Goal: Contribute content: Contribute content

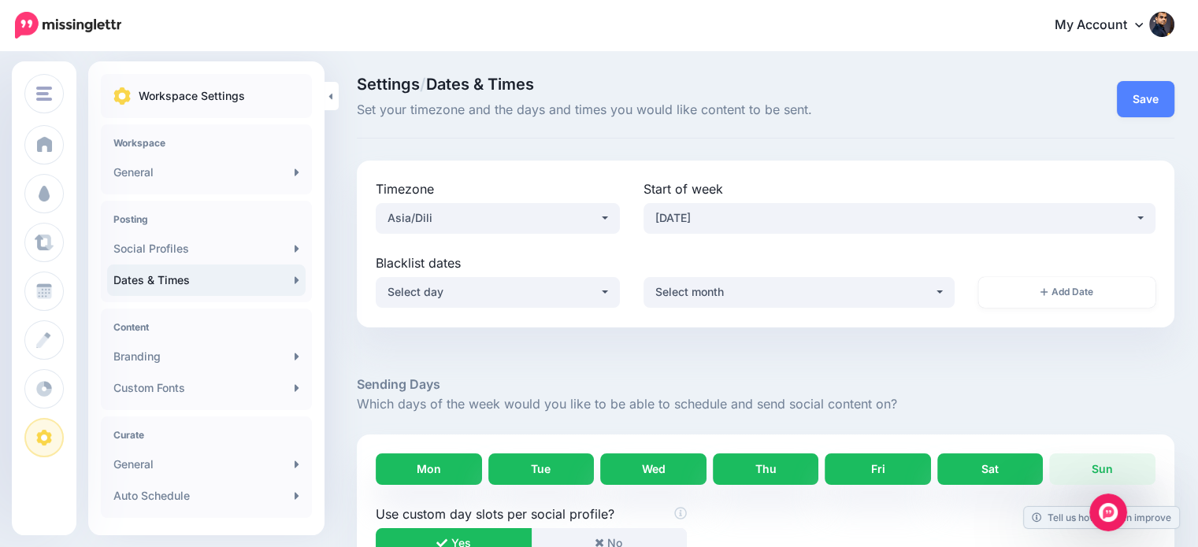
scroll to position [50, 0]
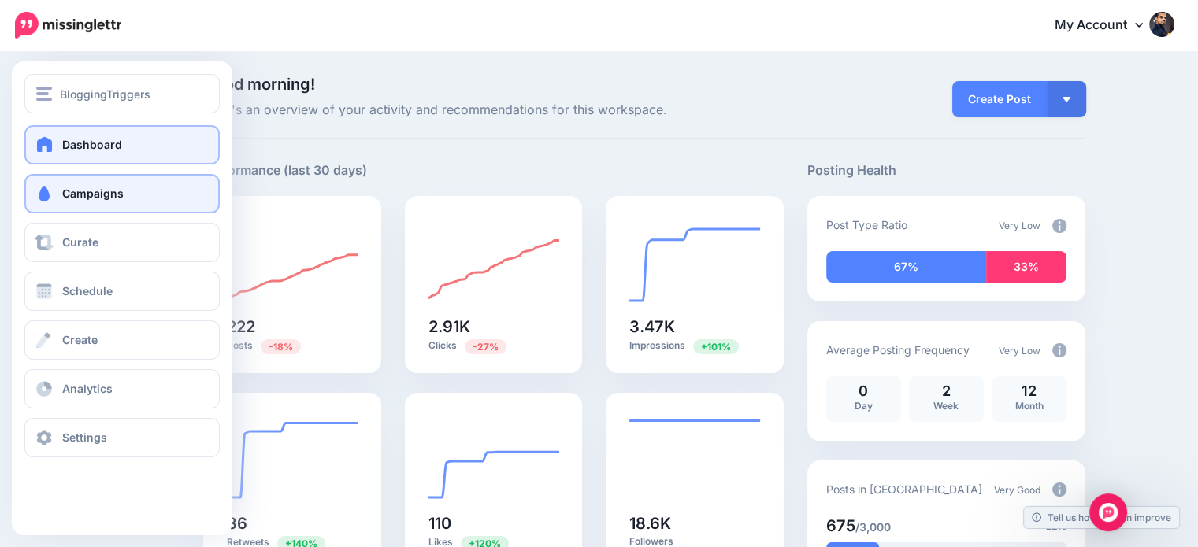
click at [97, 202] on link "Campaigns" at bounding box center [121, 193] width 195 height 39
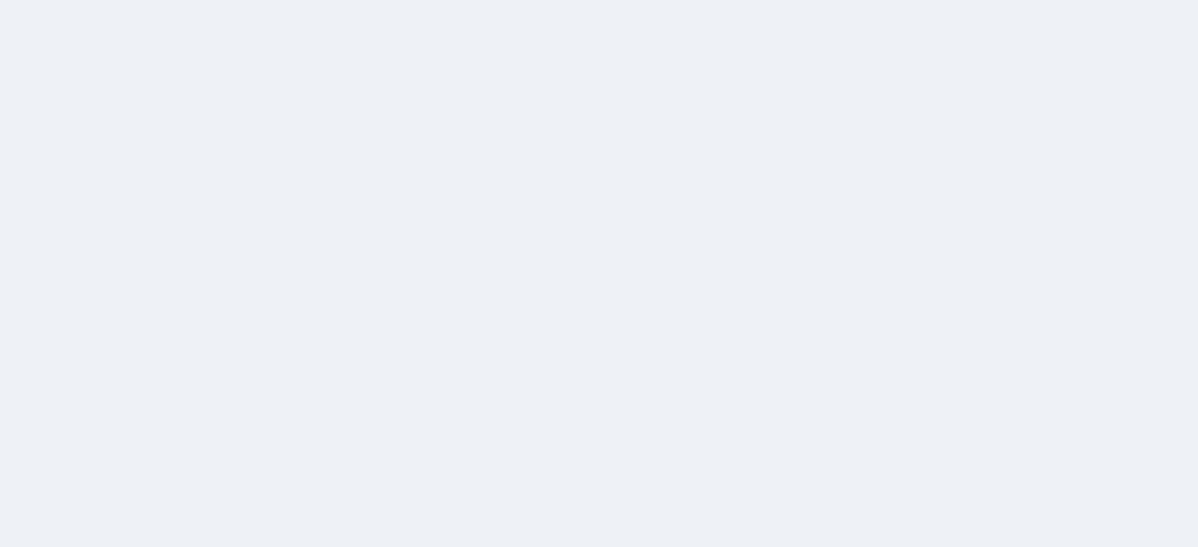
click at [82, 243] on div "Drip Campaigns Drive traffic on autopilot Active 6 4 74" at bounding box center [599, 306] width 1198 height 507
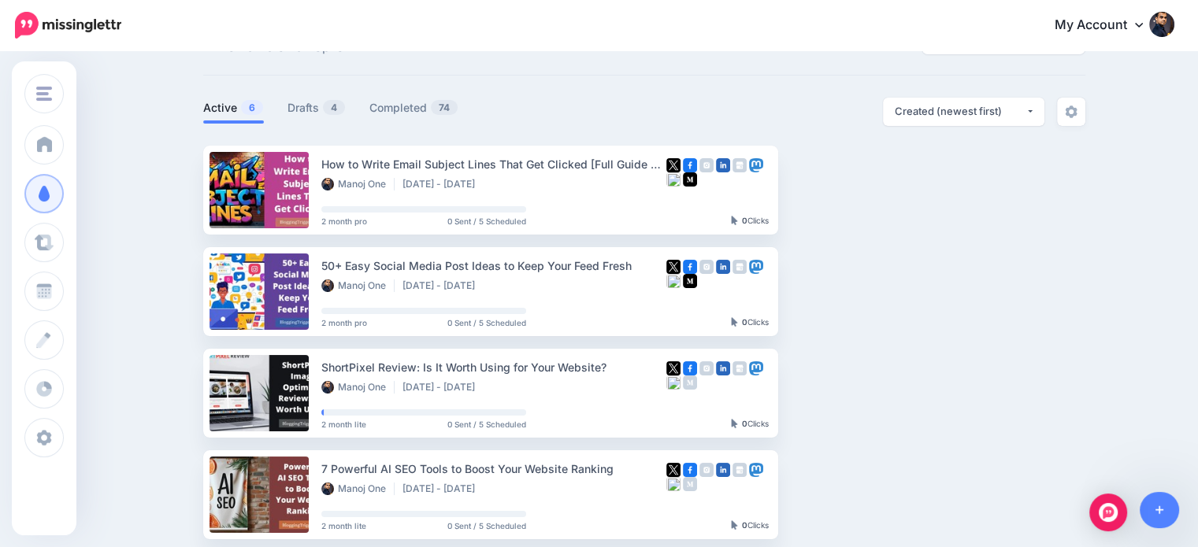
scroll to position [62, 0]
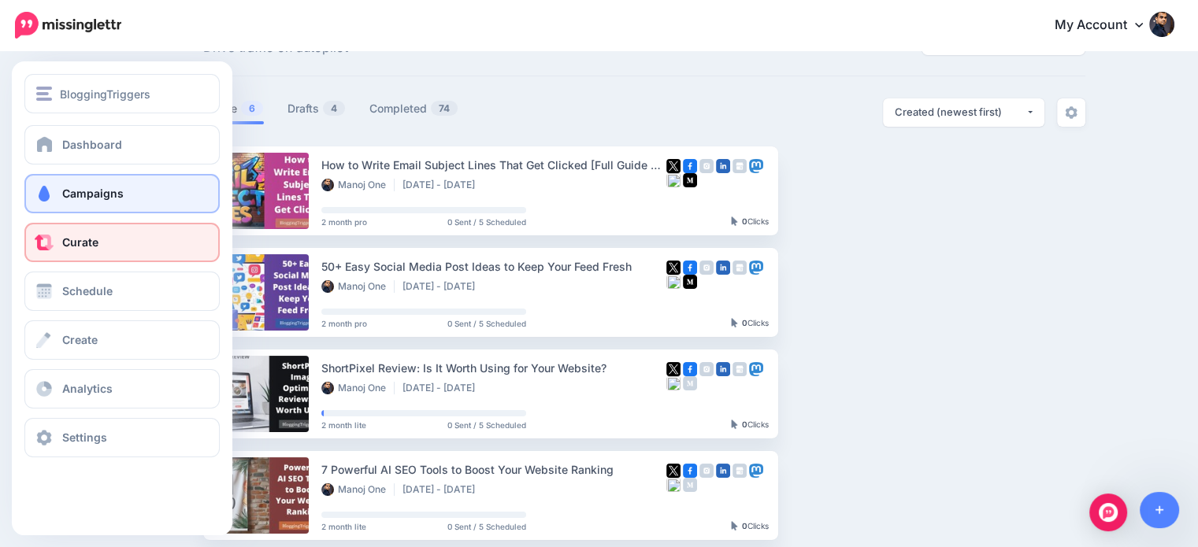
click at [67, 239] on span "Curate" at bounding box center [80, 241] width 36 height 13
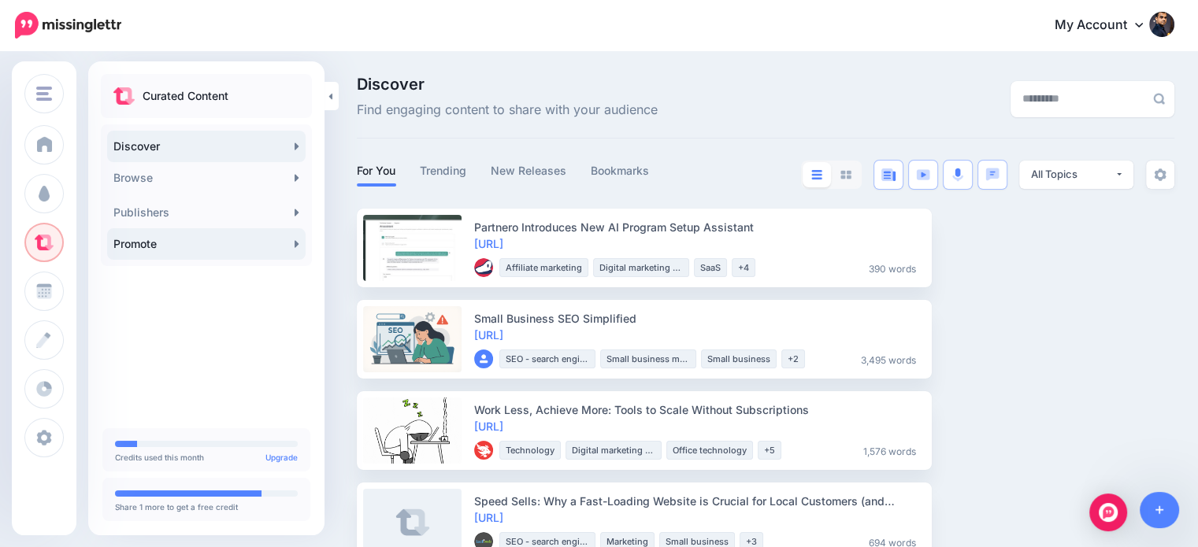
click at [176, 244] on link "Promote" at bounding box center [206, 244] width 198 height 32
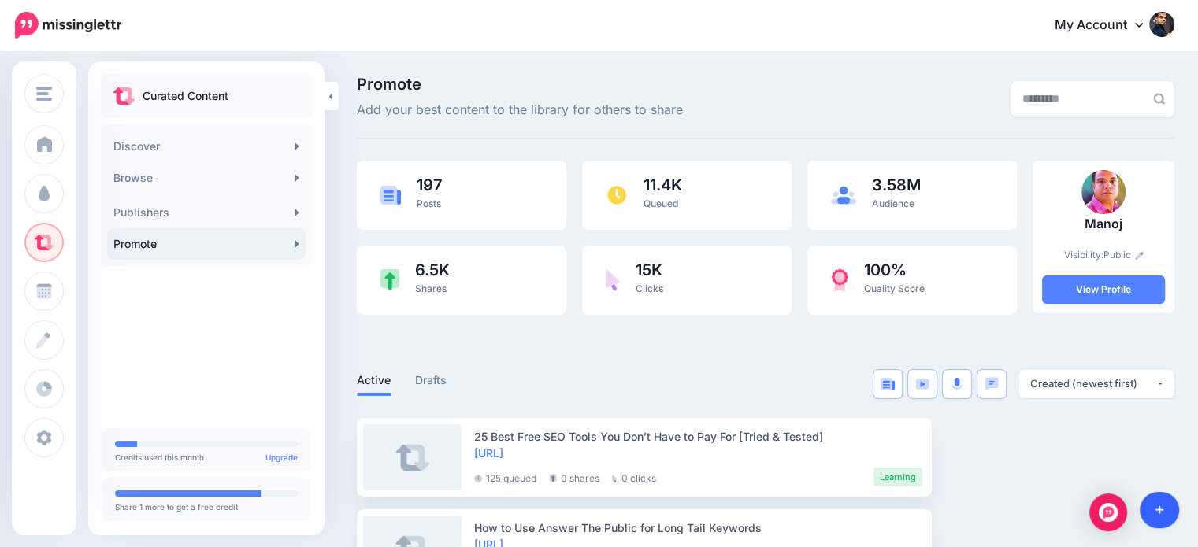
click at [1158, 501] on link at bounding box center [1160, 510] width 40 height 36
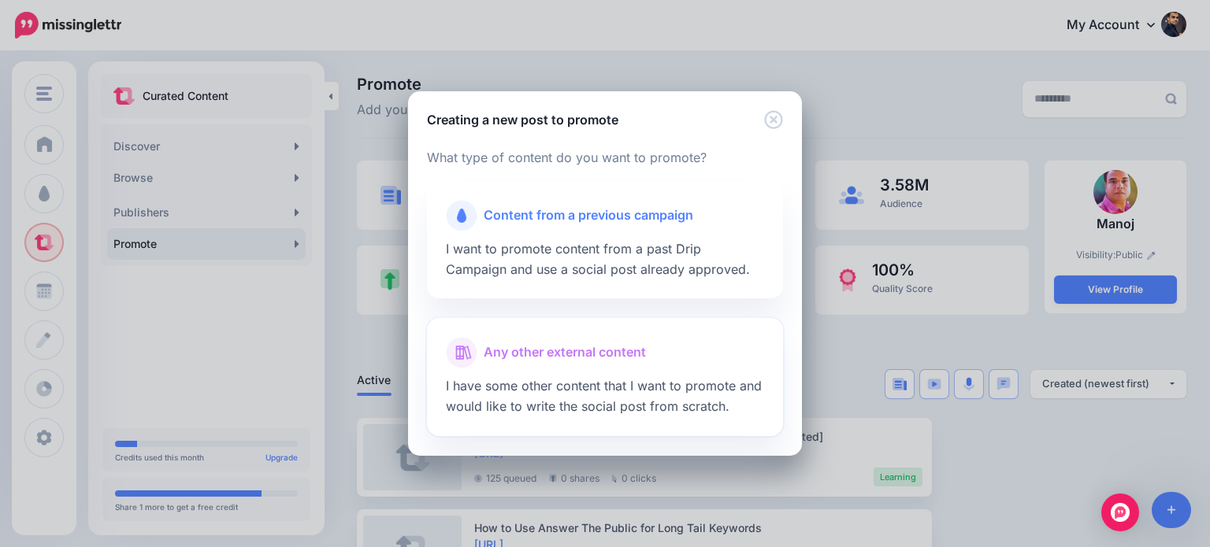
click at [631, 346] on span "Any other external content" at bounding box center [565, 353] width 162 height 20
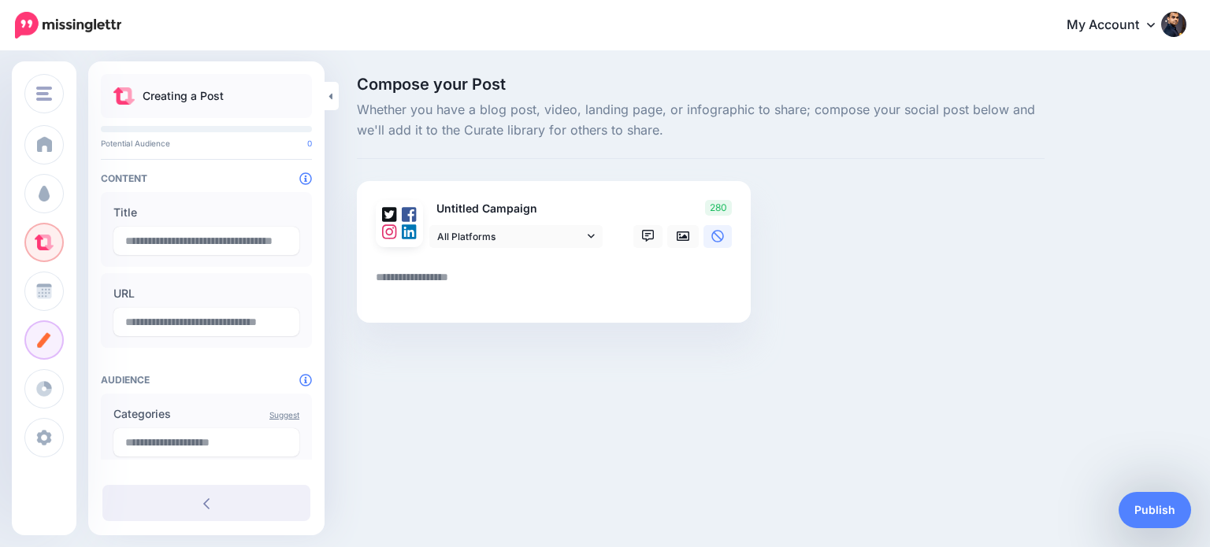
click at [447, 279] on textarea at bounding box center [557, 283] width 362 height 31
paste textarea "**********"
type textarea "**********"
type input "**********"
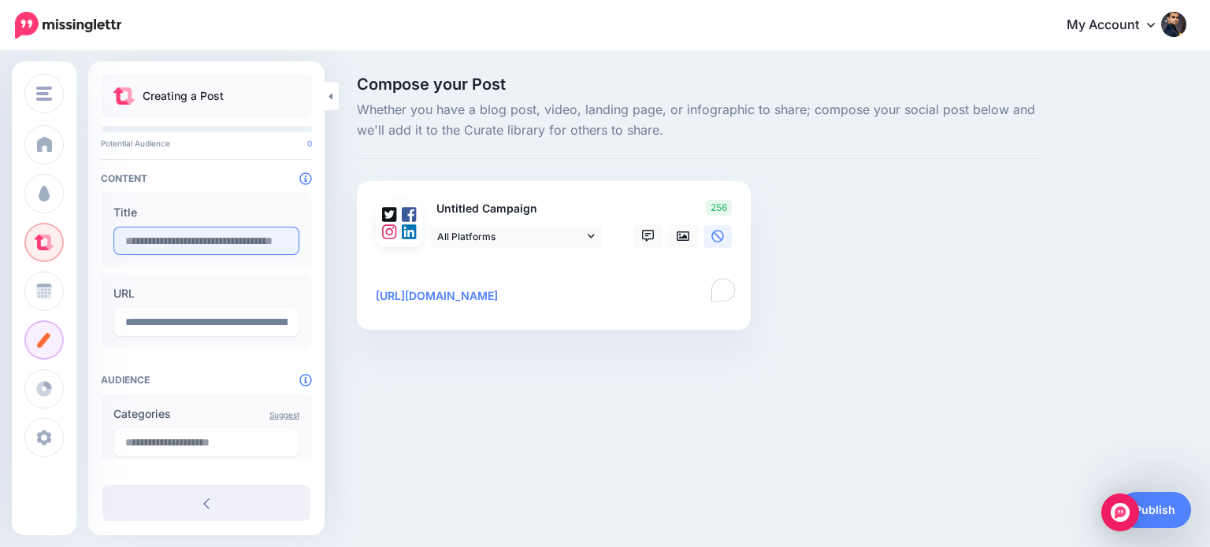
type textarea "**********"
click at [231, 243] on input "text" at bounding box center [206, 241] width 186 height 28
paste input "**********"
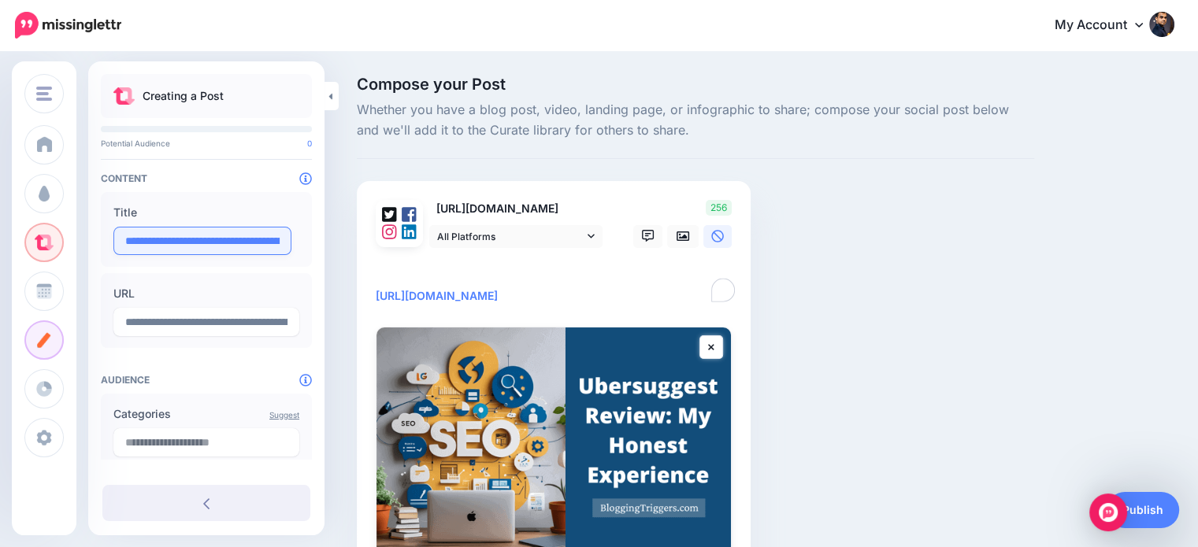
click at [206, 232] on input "**********" at bounding box center [202, 241] width 178 height 28
paste input "********"
type input "**********"
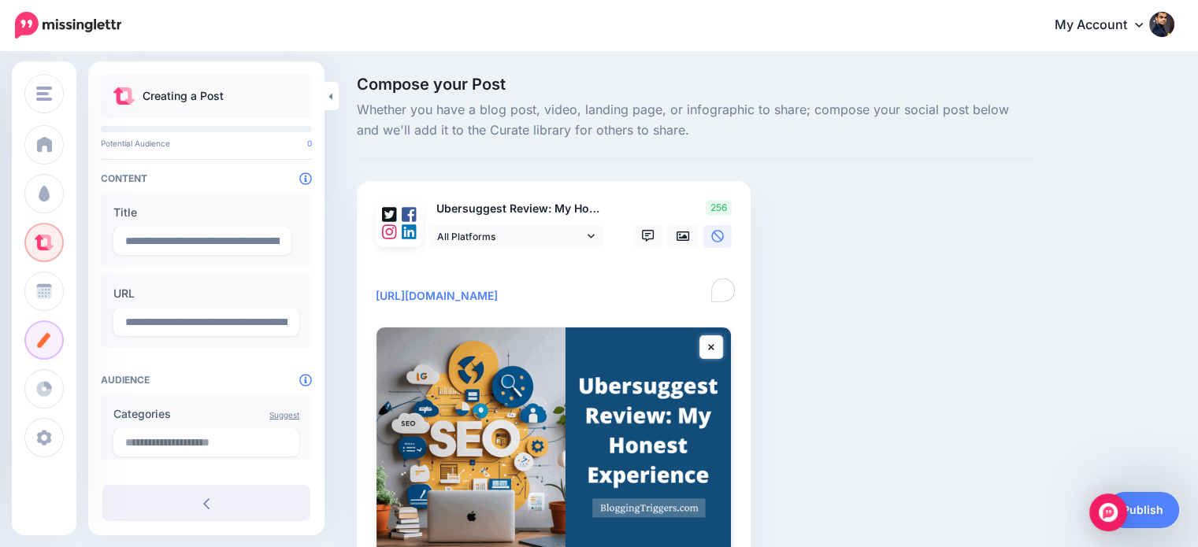
click at [479, 273] on textarea "**********" at bounding box center [557, 287] width 362 height 38
paste textarea "**********"
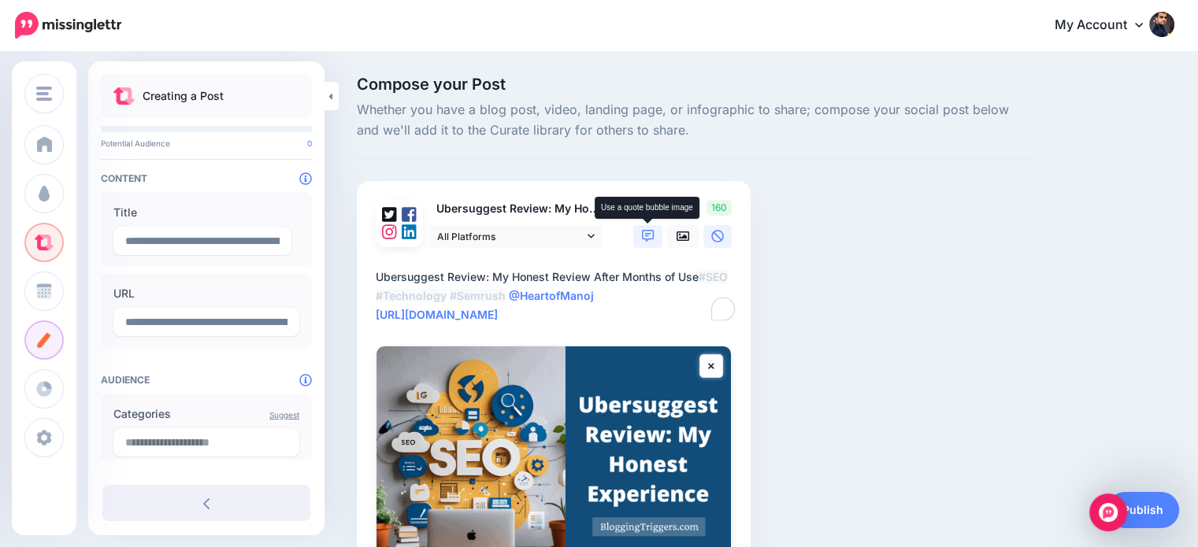
type textarea "**********"
click at [647, 232] on icon at bounding box center [648, 236] width 13 height 13
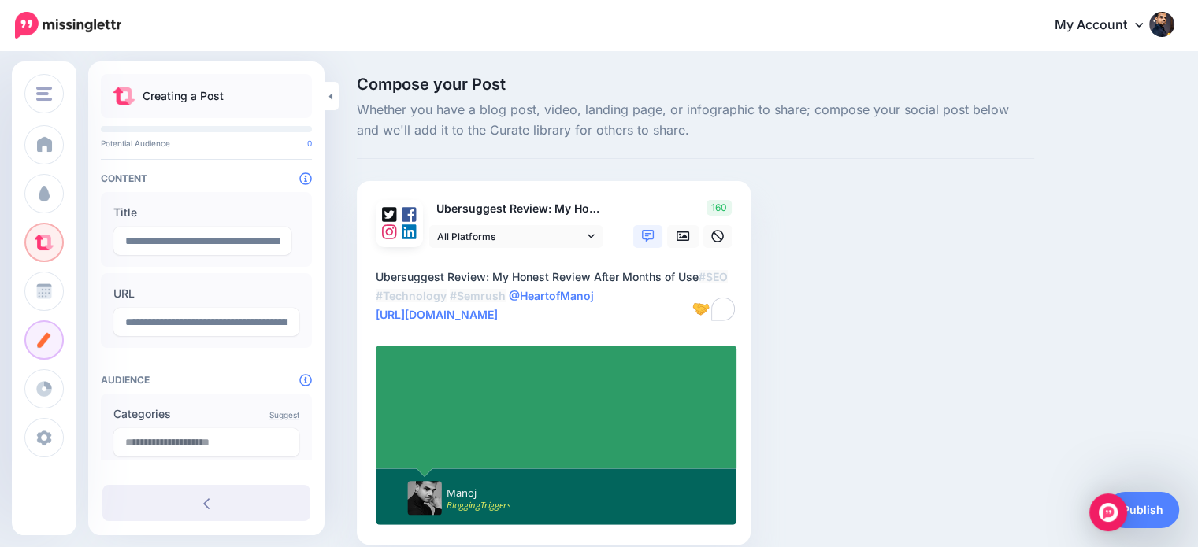
click at [548, 402] on div at bounding box center [556, 406] width 295 height 99
click at [547, 421] on div at bounding box center [556, 406] width 295 height 99
click at [550, 399] on div at bounding box center [556, 406] width 295 height 99
click at [548, 414] on div at bounding box center [556, 406] width 295 height 99
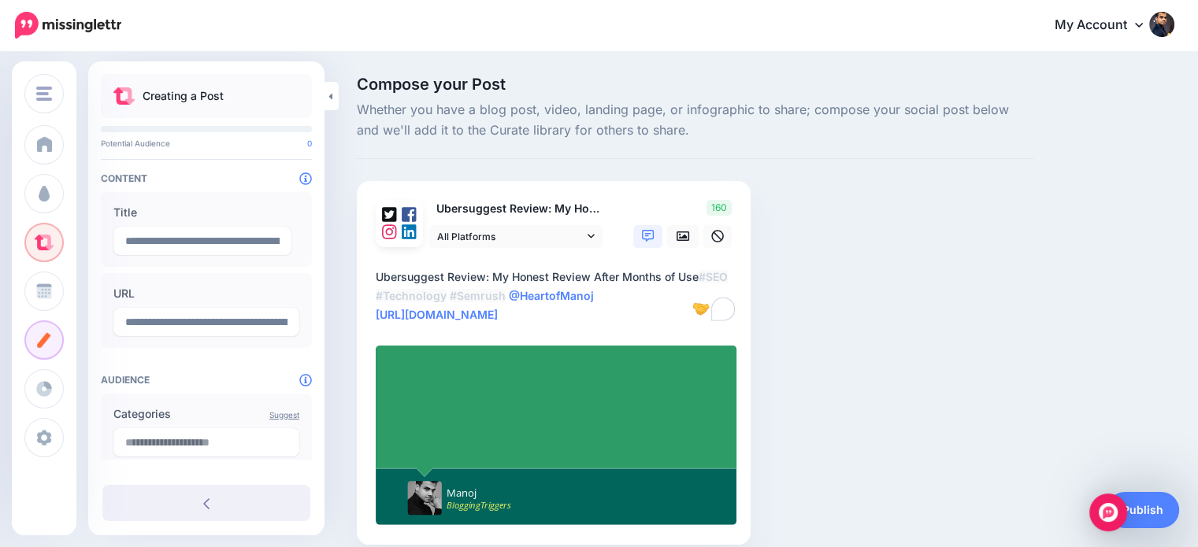
click at [946, 245] on div "Compose your Post Whether you have a blog post, video, landing page, or infogra…" at bounding box center [695, 334] width 701 height 516
click at [519, 412] on div at bounding box center [556, 406] width 295 height 99
click at [427, 409] on div at bounding box center [556, 406] width 295 height 99
click at [432, 410] on div at bounding box center [556, 406] width 295 height 99
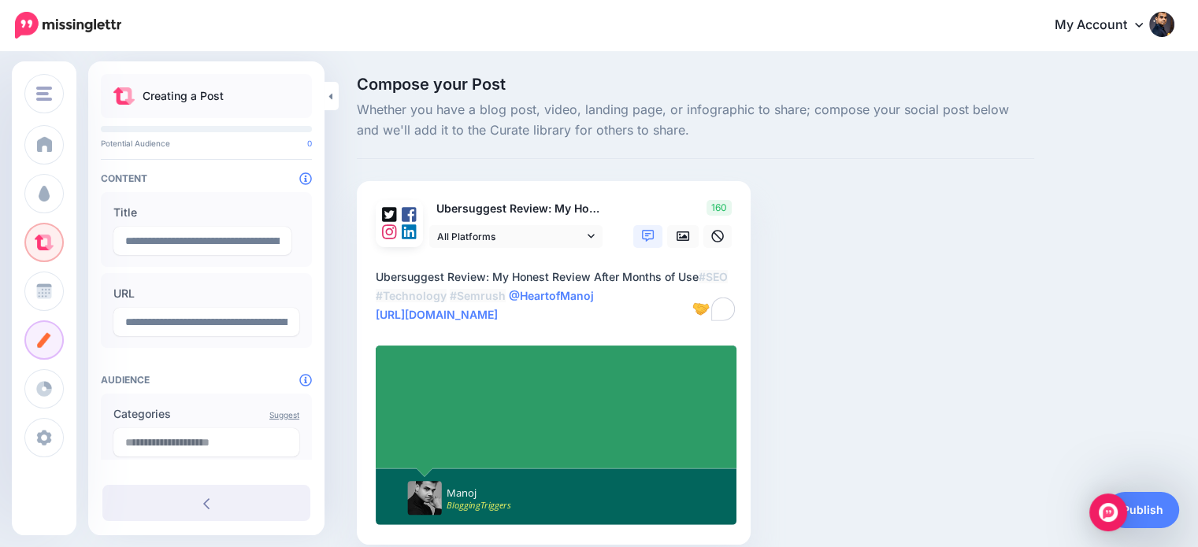
drag, startPoint x: 878, startPoint y: 310, endPoint x: 754, endPoint y: 266, distance: 131.3
click at [874, 310] on div "Compose your Post Whether you have a blog post, video, landing page, or infogra…" at bounding box center [695, 334] width 701 height 516
click at [671, 232] on link at bounding box center [683, 236] width 32 height 23
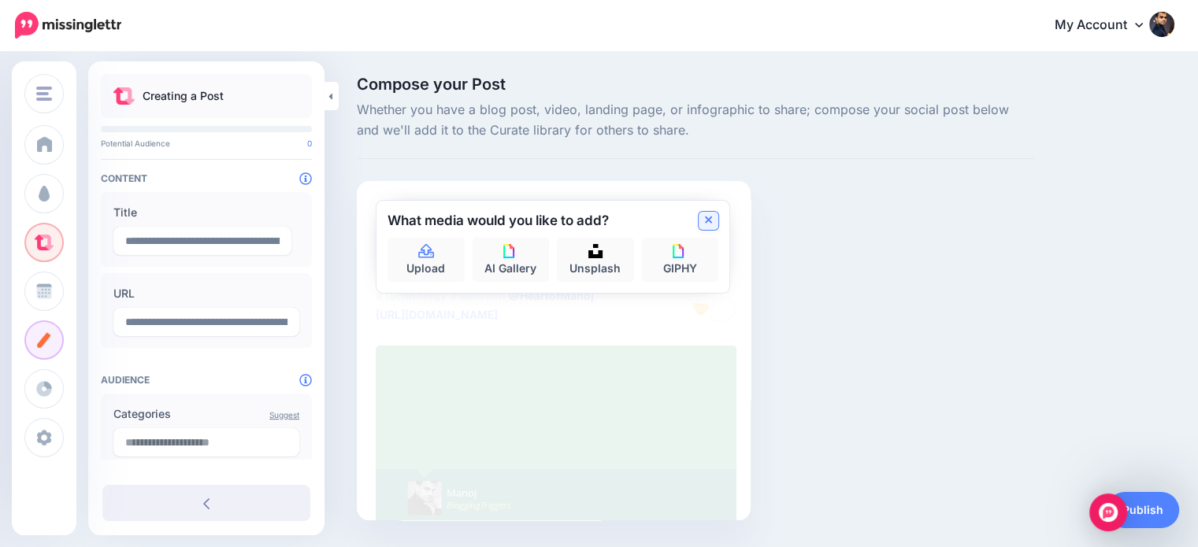
click at [705, 222] on icon at bounding box center [709, 220] width 8 height 13
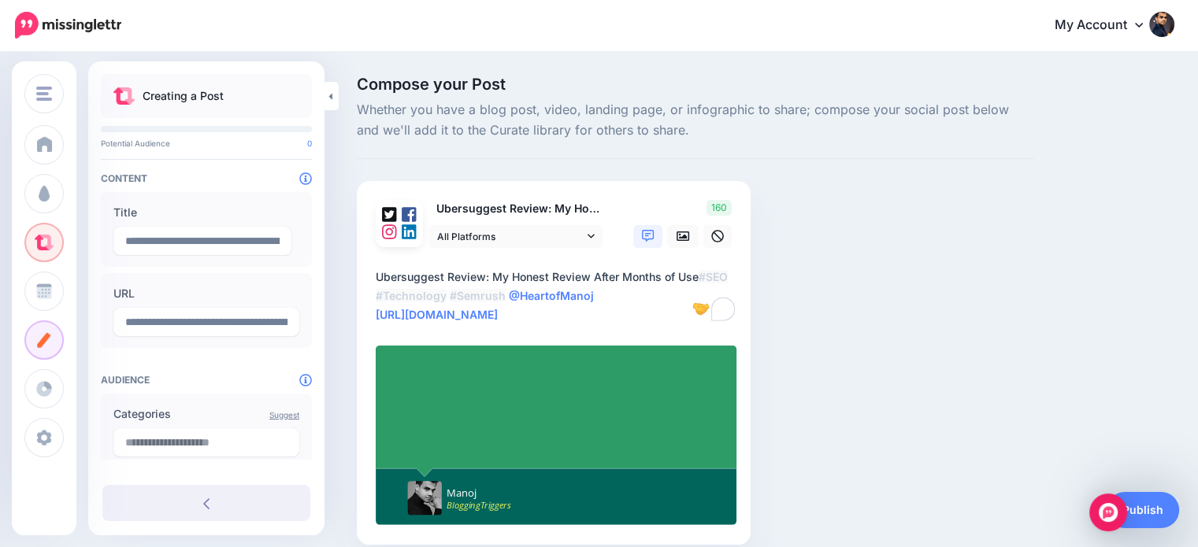
click at [615, 390] on div at bounding box center [556, 406] width 295 height 99
click at [525, 418] on div at bounding box center [556, 406] width 295 height 99
click at [442, 402] on div at bounding box center [556, 406] width 295 height 99
click at [432, 414] on div at bounding box center [556, 406] width 295 height 99
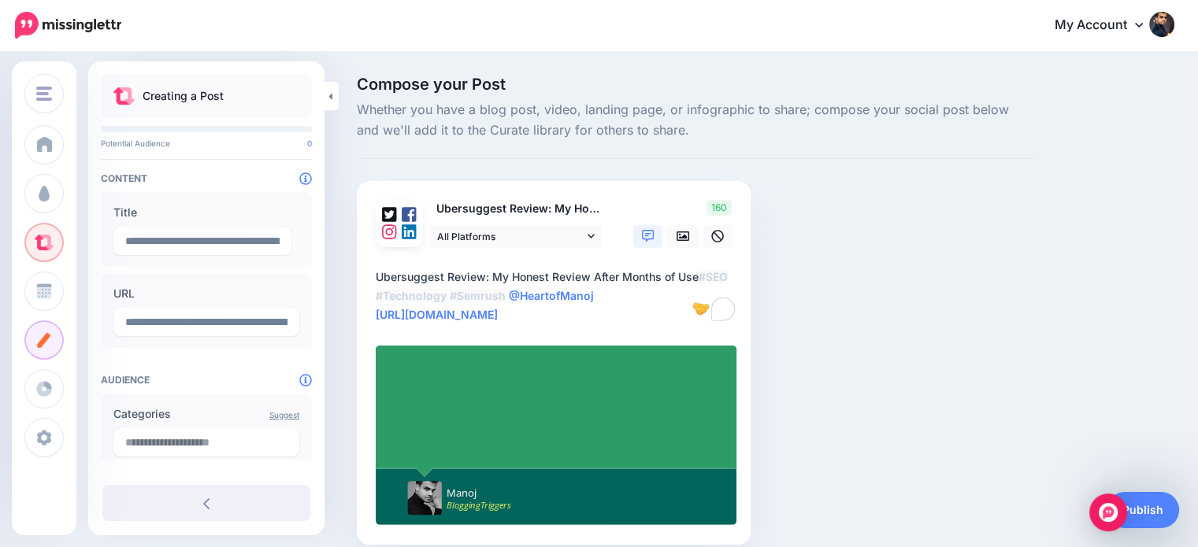
click at [436, 417] on div at bounding box center [556, 406] width 295 height 99
click at [433, 412] on div at bounding box center [556, 406] width 295 height 99
click at [1011, 285] on div "Compose your Post Whether you have a blog post, video, landing page, or infogra…" at bounding box center [695, 334] width 701 height 516
click at [680, 243] on link at bounding box center [683, 236] width 32 height 23
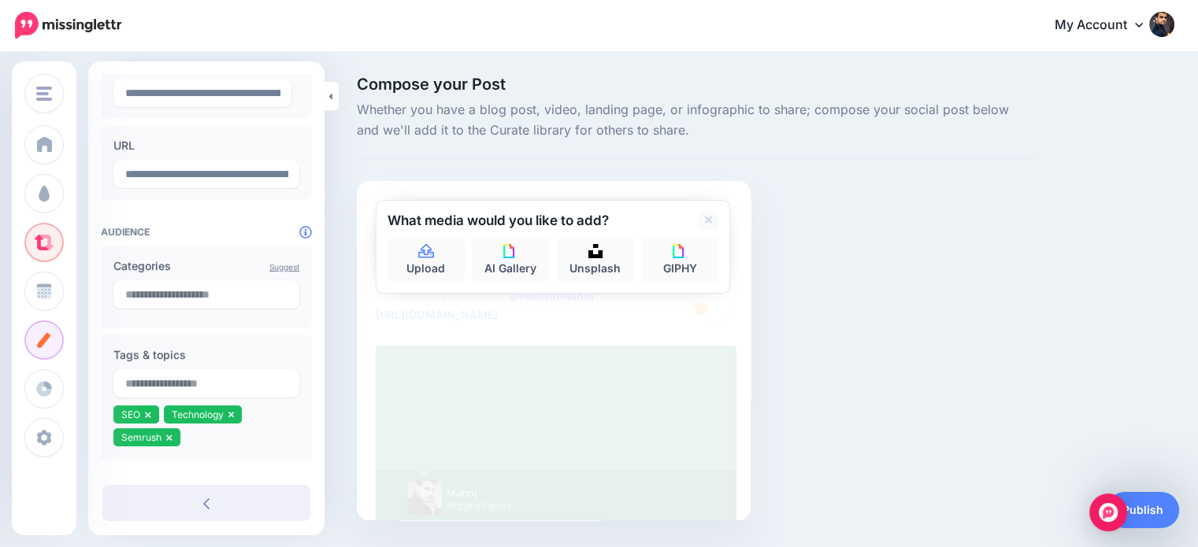
scroll to position [171, 0]
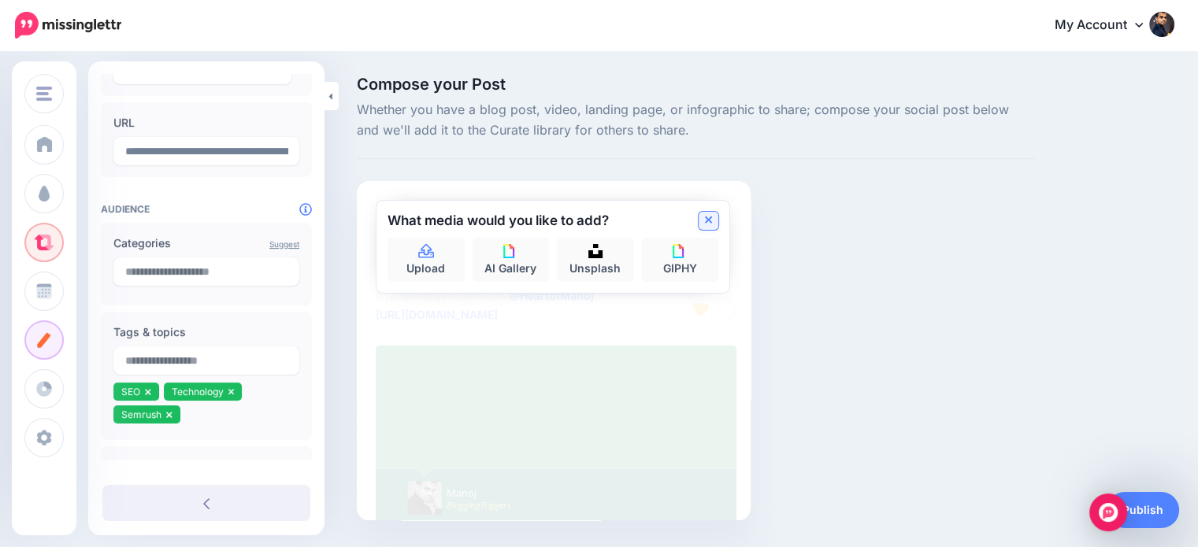
click at [709, 222] on icon at bounding box center [709, 220] width 8 height 13
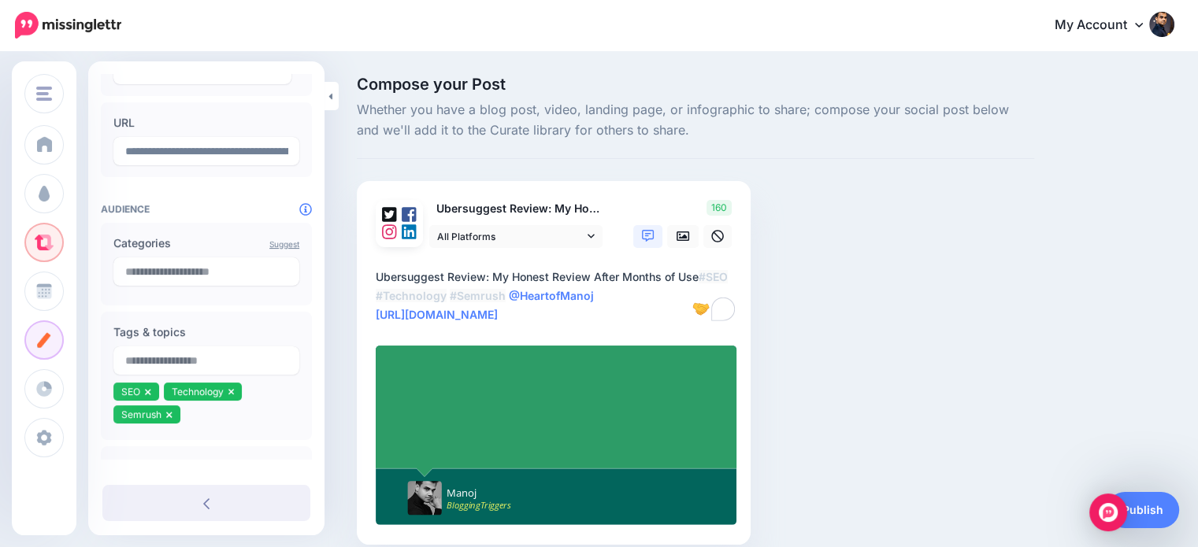
click at [513, 447] on div at bounding box center [556, 406] width 295 height 99
click at [428, 409] on div at bounding box center [556, 406] width 295 height 99
click at [432, 408] on div at bounding box center [556, 406] width 295 height 99
drag, startPoint x: 487, startPoint y: 270, endPoint x: 372, endPoint y: 283, distance: 116.5
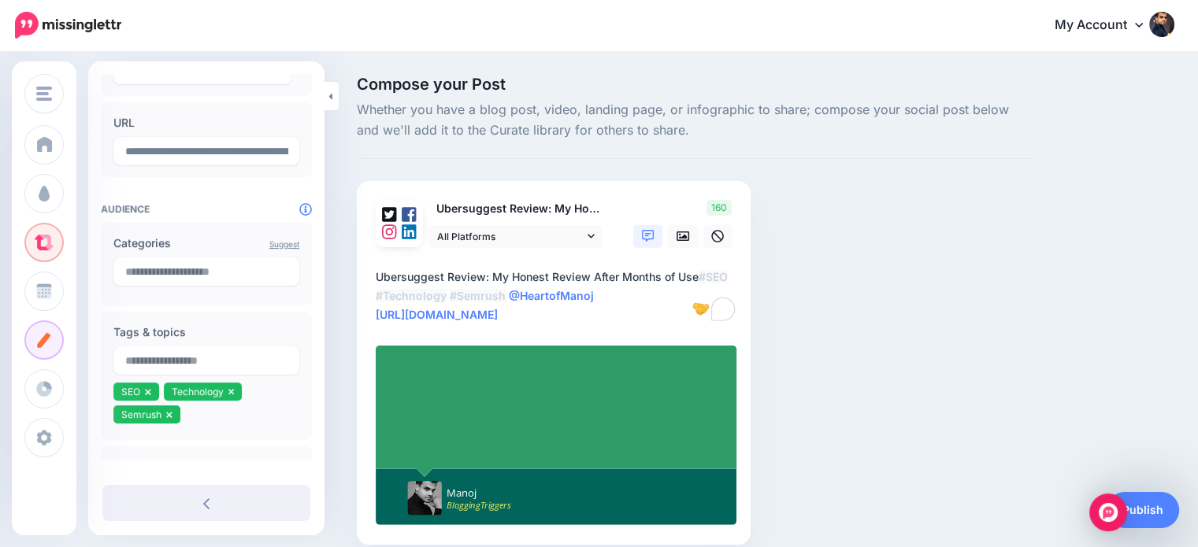
click at [372, 283] on div "Ubersuggest Review: My Honest Review After Months of Use All Platforms Facebook" at bounding box center [554, 363] width 394 height 365
click at [468, 399] on div at bounding box center [556, 406] width 295 height 99
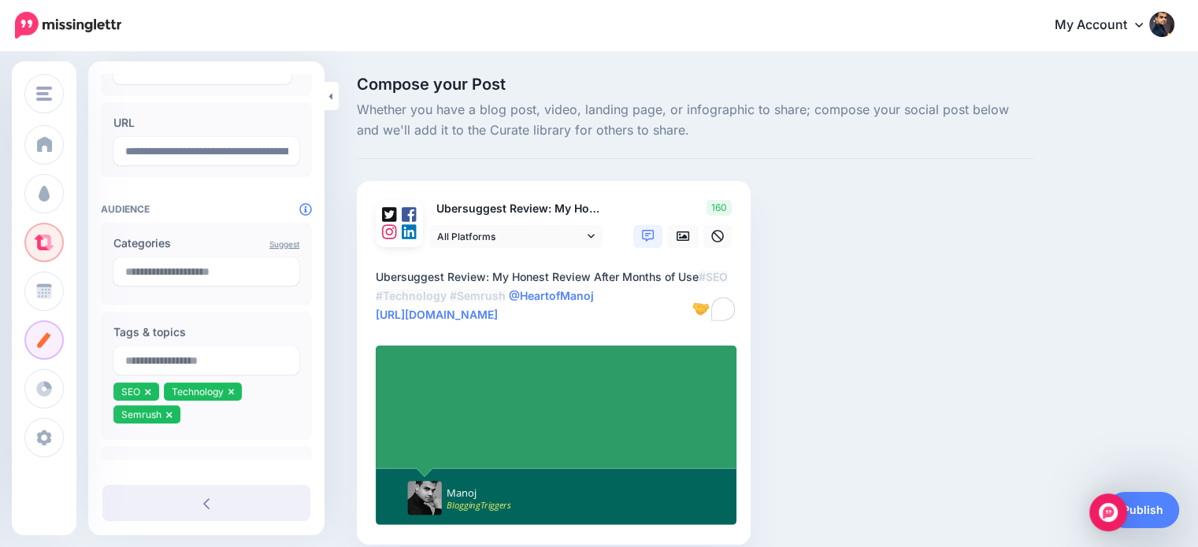
click at [428, 411] on div at bounding box center [556, 406] width 295 height 99
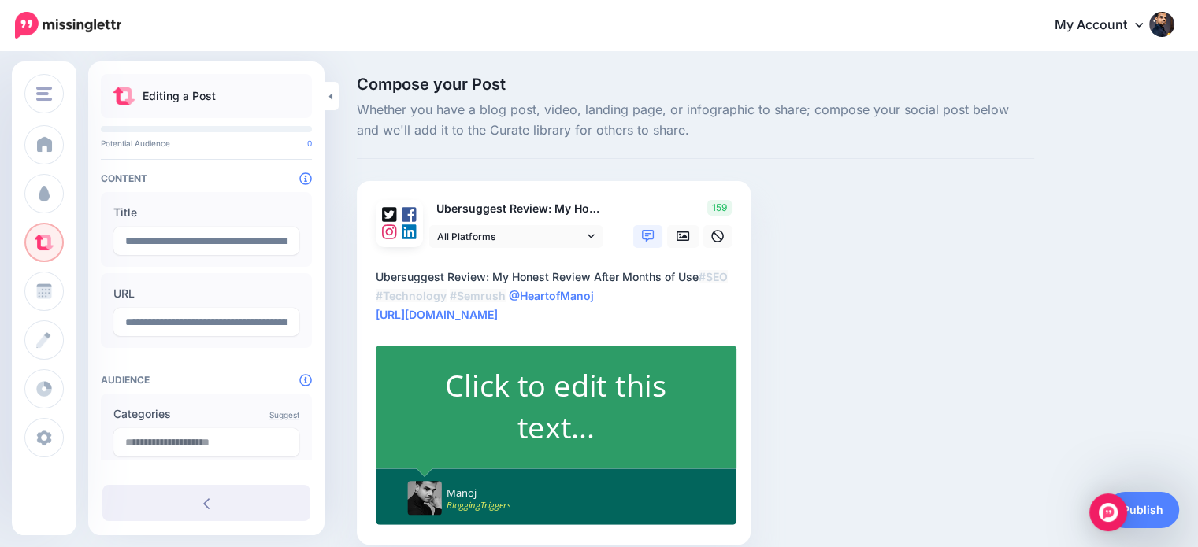
click at [562, 390] on div "Click to edit this text..." at bounding box center [556, 406] width 295 height 83
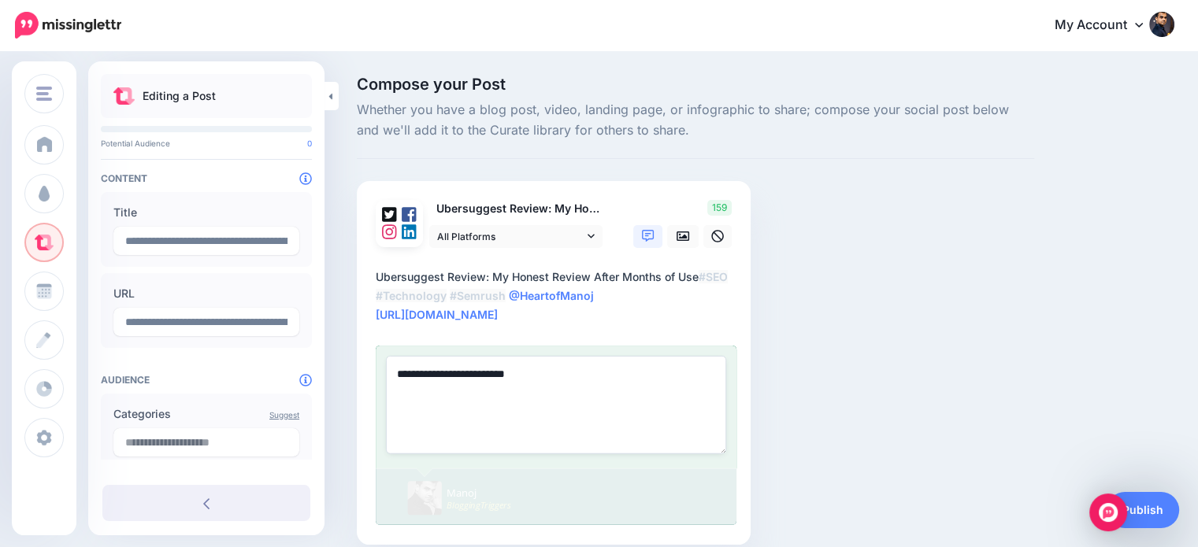
paste textarea
type textarea "**********"
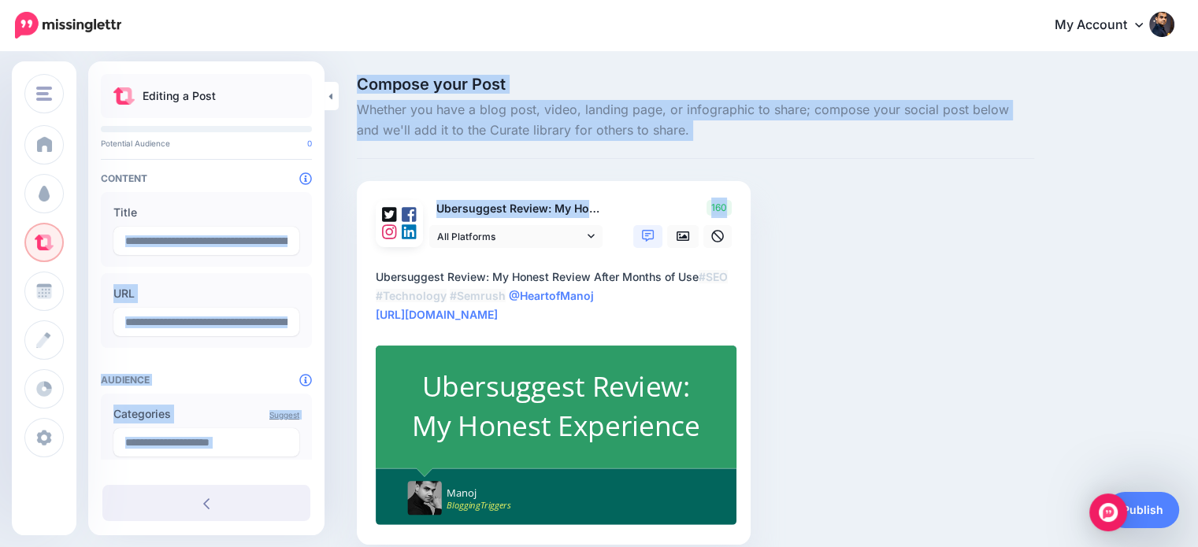
drag, startPoint x: 316, startPoint y: 206, endPoint x: 338, endPoint y: 255, distance: 53.6
click at [338, 255] on div "BloggingTriggers BloggingTriggers HowToBoy Blog Add Workspace Dashboard Campaig…" at bounding box center [599, 334] width 1198 height 563
click at [346, 255] on div "Compose your Post Whether you have a blog post, video, landing page, or infogra…" at bounding box center [695, 334] width 701 height 516
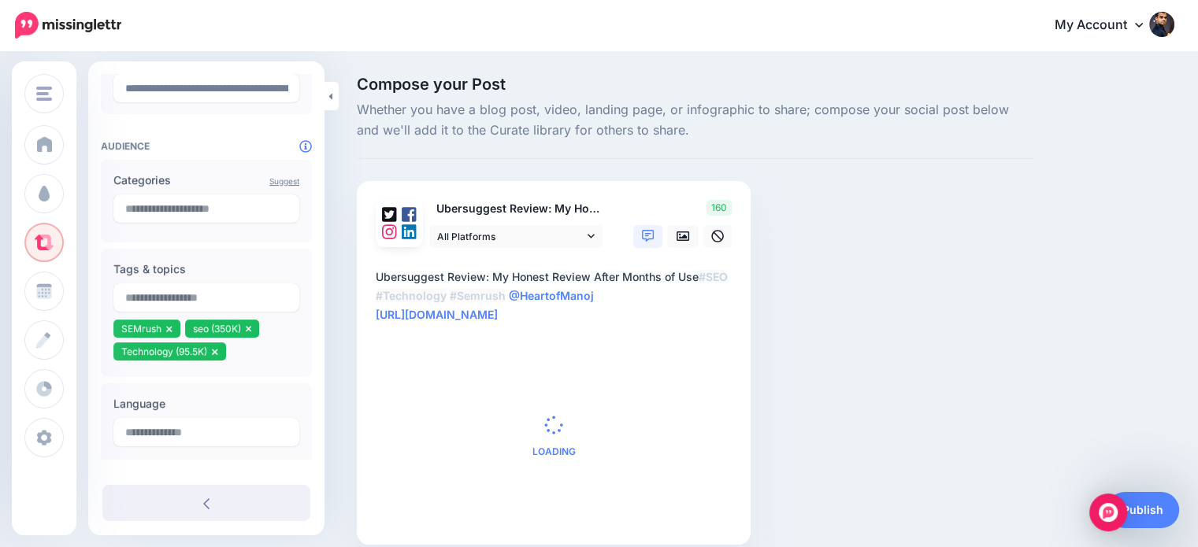
scroll to position [235, 0]
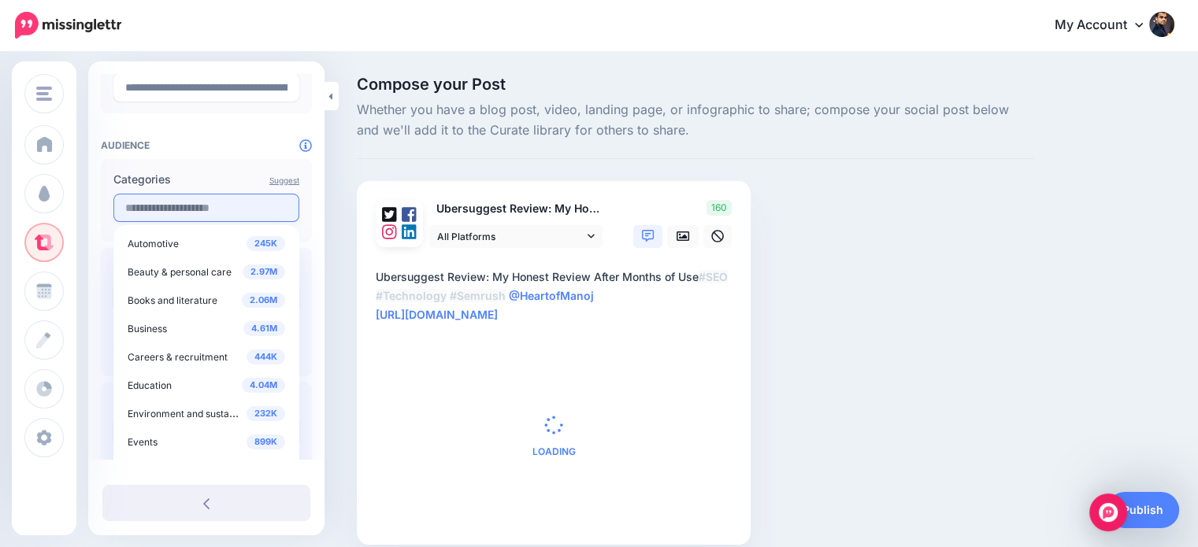
click at [239, 212] on input "text" at bounding box center [206, 208] width 186 height 28
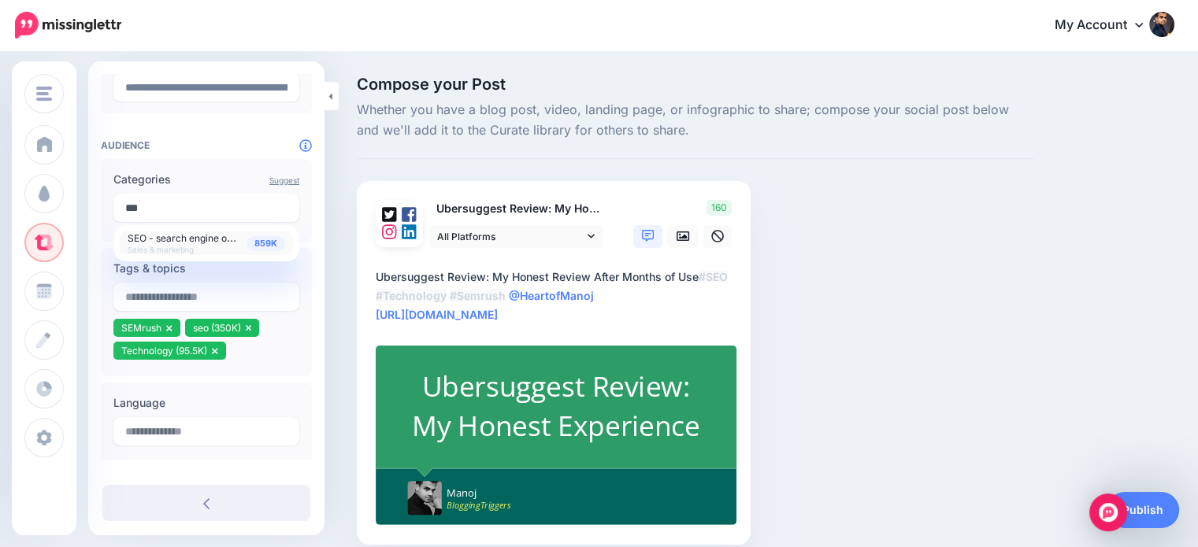
type input "***"
click at [217, 244] on div "859K SEO - search engine optimization Sales & marketing" at bounding box center [207, 243] width 158 height 22
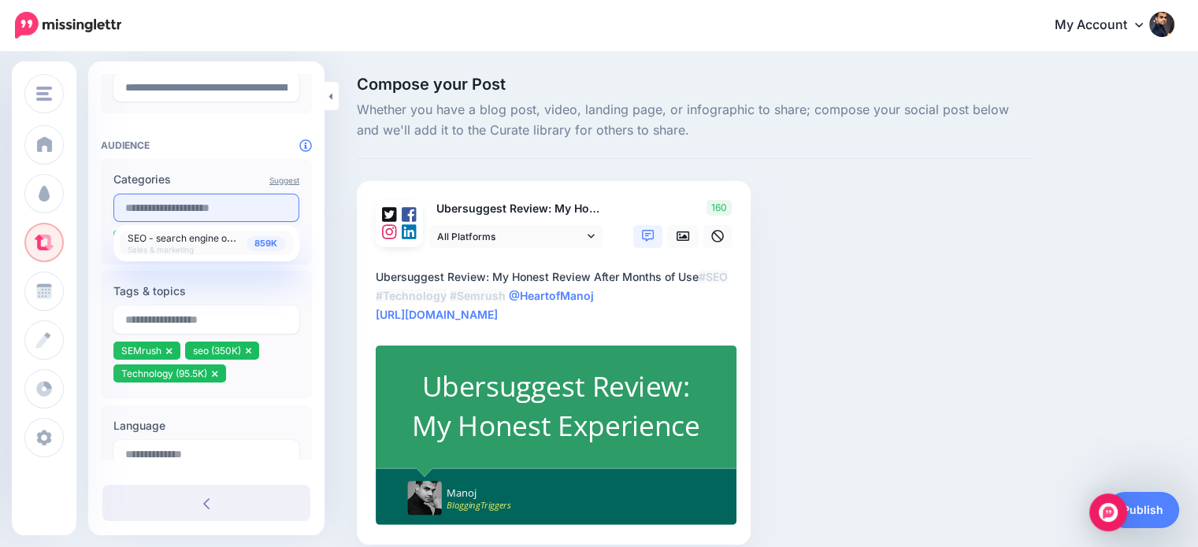
click at [224, 208] on input "text" at bounding box center [206, 208] width 186 height 28
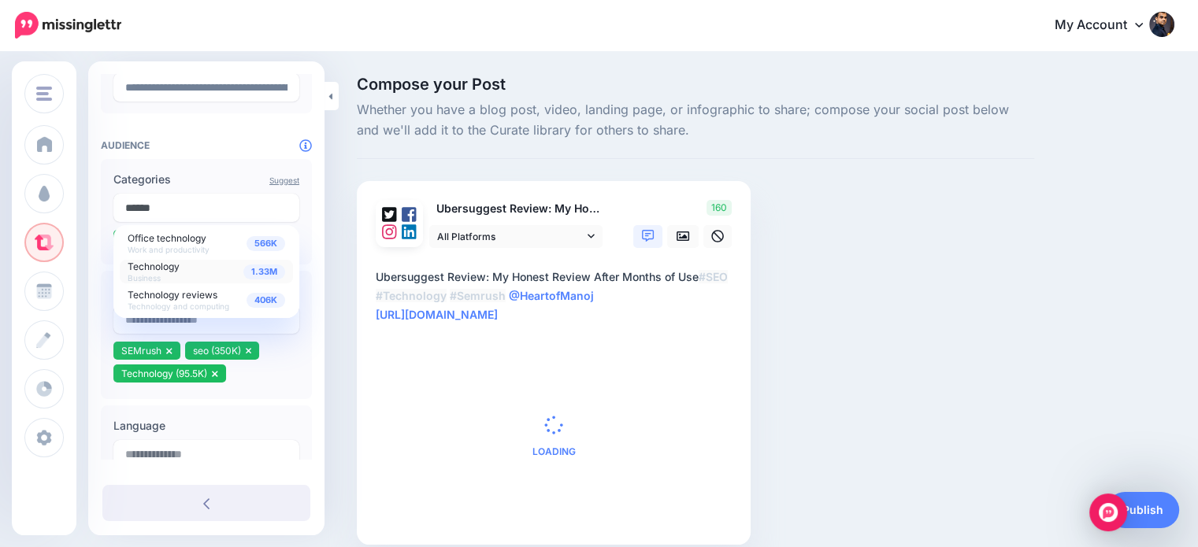
type input "******"
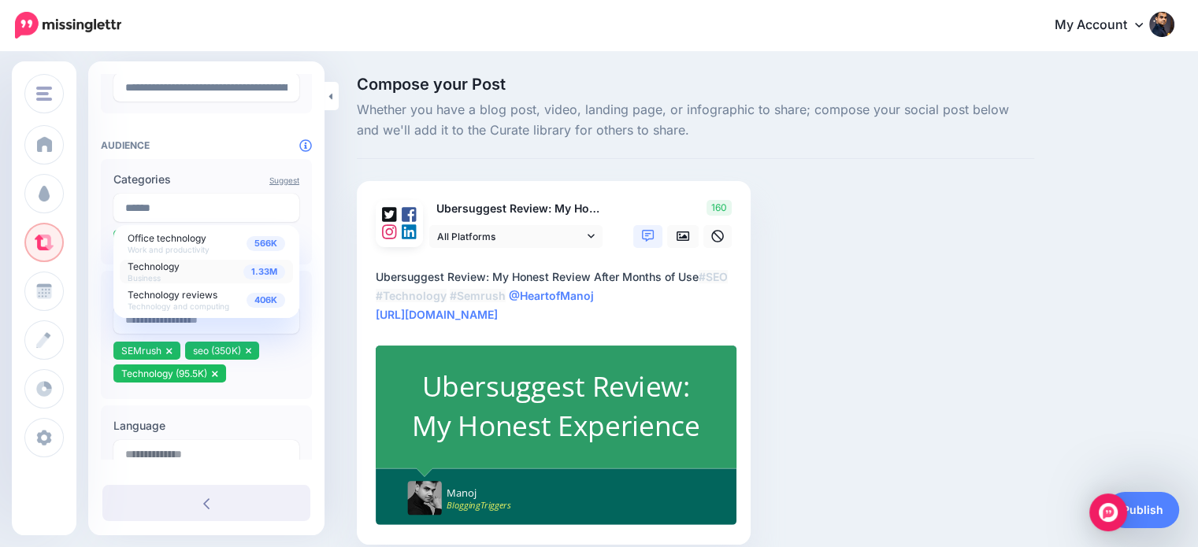
click at [170, 271] on span "Technology" at bounding box center [154, 267] width 52 height 12
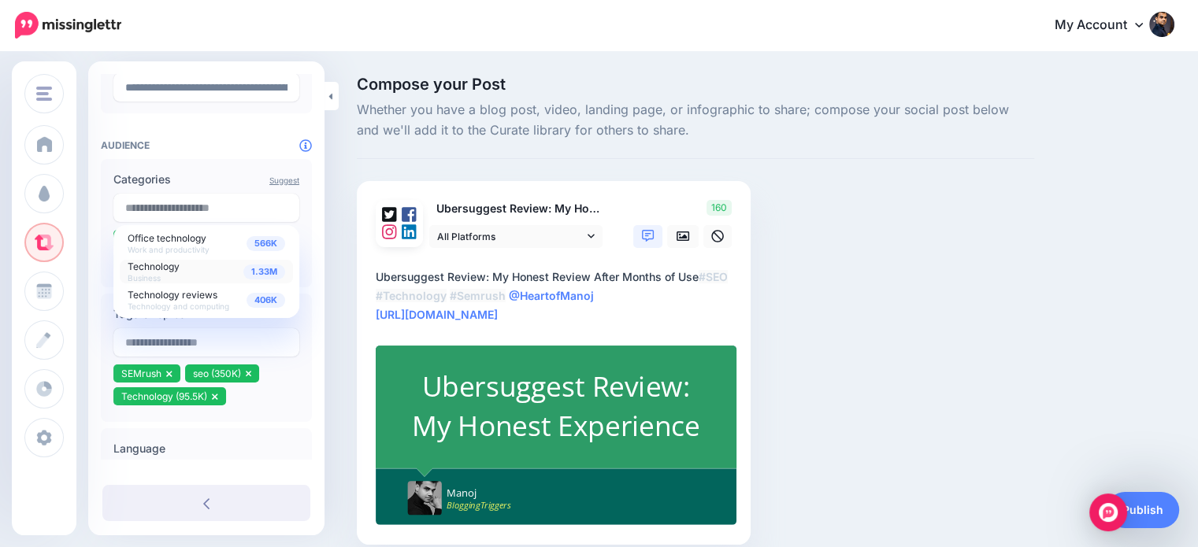
click at [335, 172] on div "Compose your Post Whether you have a blog post, video, landing page, or infogra…" at bounding box center [599, 334] width 1198 height 563
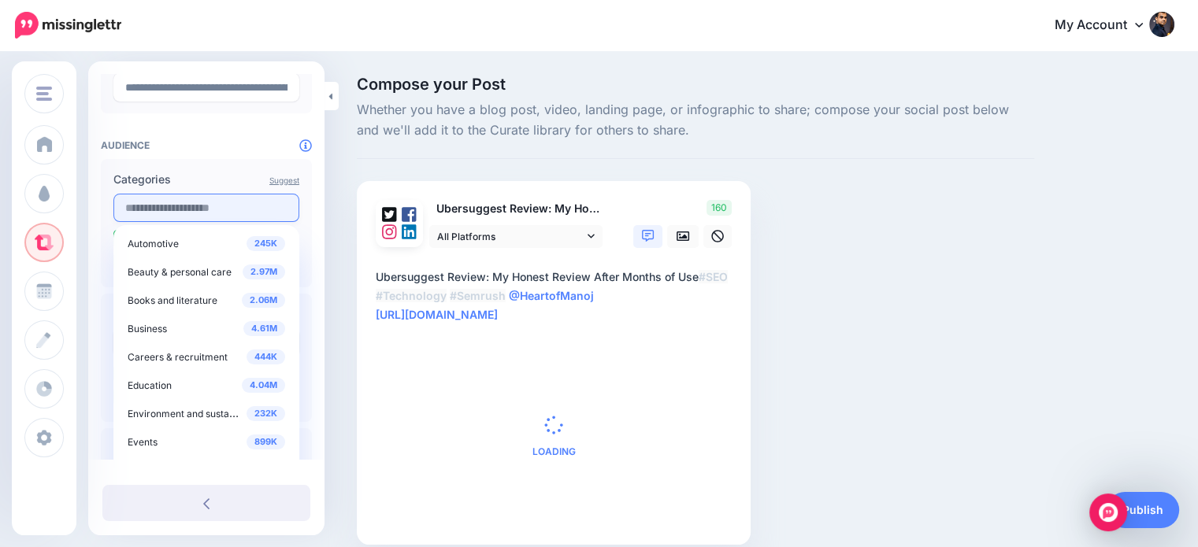
click at [221, 213] on input "text" at bounding box center [206, 208] width 186 height 28
click at [333, 183] on div "Compose your Post Whether you have a blog post, video, landing page, or infogra…" at bounding box center [599, 334] width 1198 height 563
click at [245, 203] on input "text" at bounding box center [206, 208] width 186 height 28
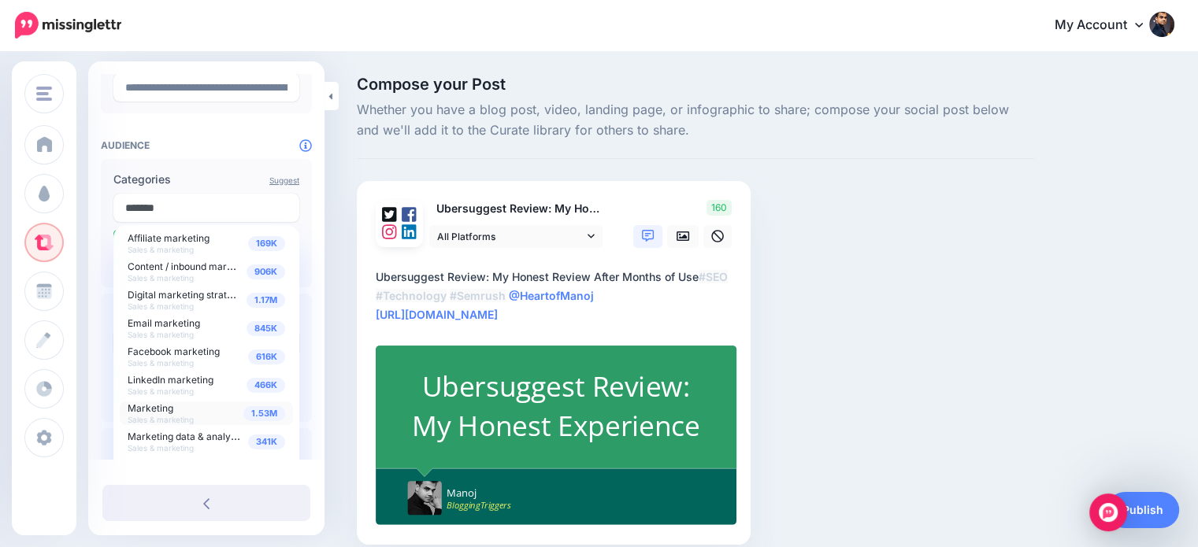
type input "*******"
click at [170, 413] on span "Marketing Sales & marketing" at bounding box center [161, 413] width 66 height 24
click at [332, 190] on div "Compose your Post Whether you have a blog post, video, landing page, or infogra…" at bounding box center [599, 334] width 1198 height 563
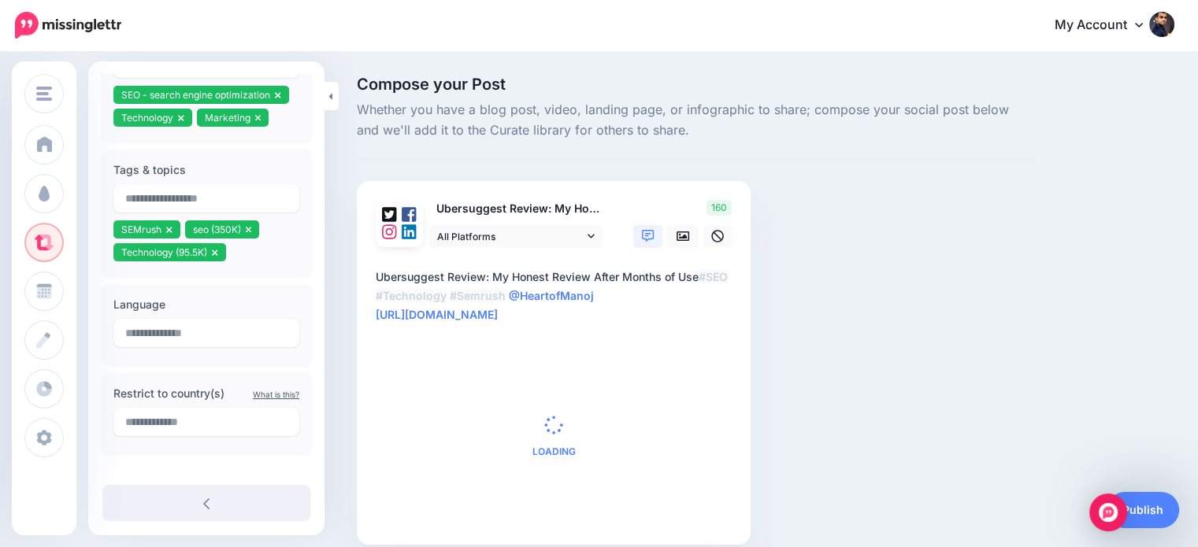
scroll to position [393, 0]
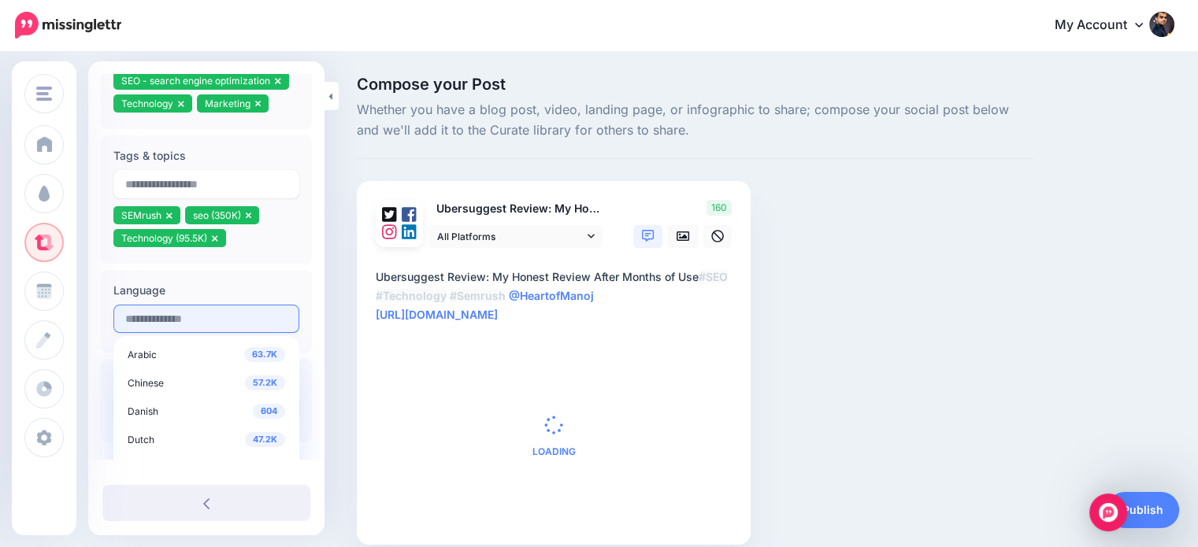
click at [211, 310] on input "text" at bounding box center [206, 319] width 186 height 28
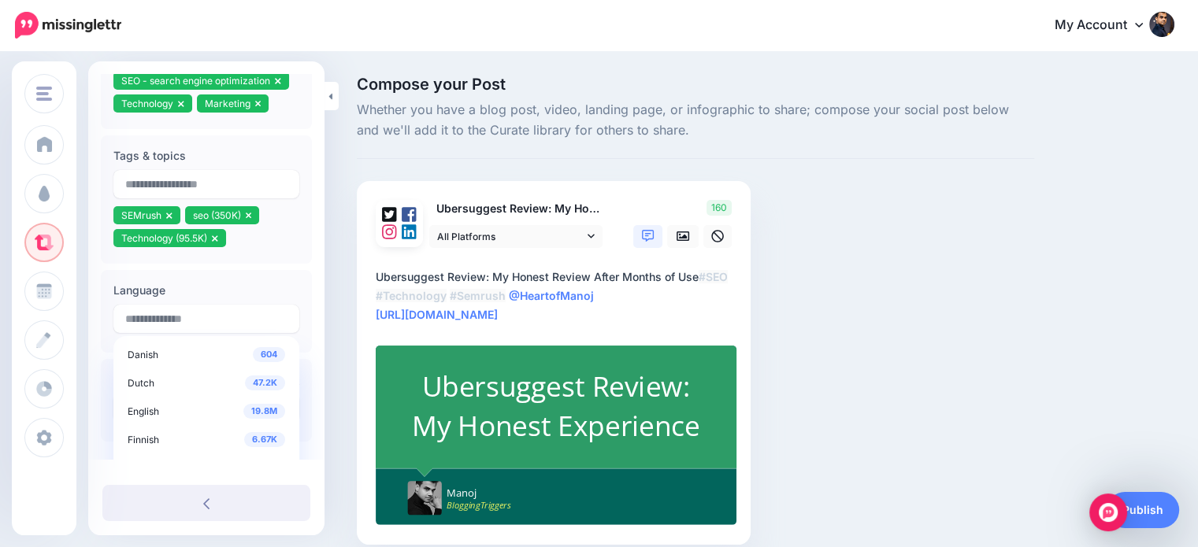
scroll to position [69, 0]
click at [258, 402] on span "19.8M" at bounding box center [264, 398] width 42 height 15
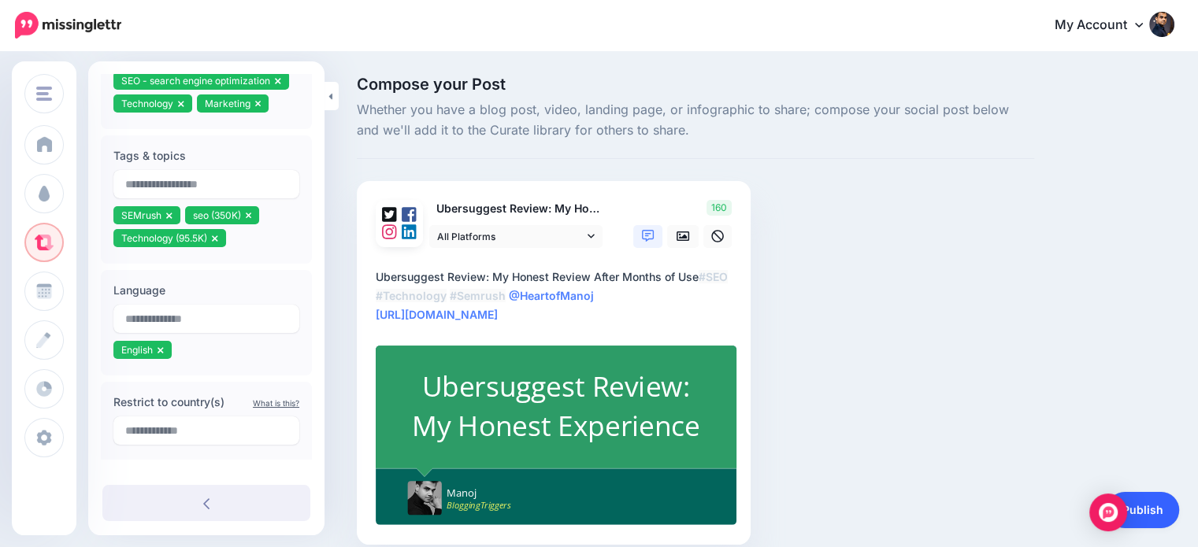
click at [1156, 515] on link "Publish" at bounding box center [1142, 510] width 72 height 36
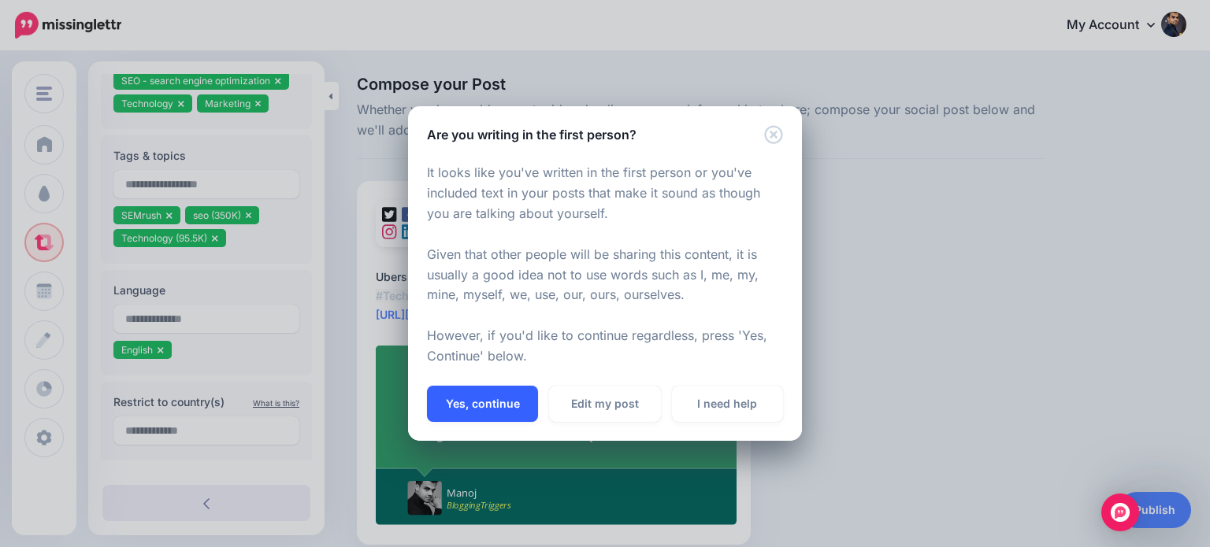
click at [454, 401] on button "Yes, continue" at bounding box center [482, 404] width 111 height 36
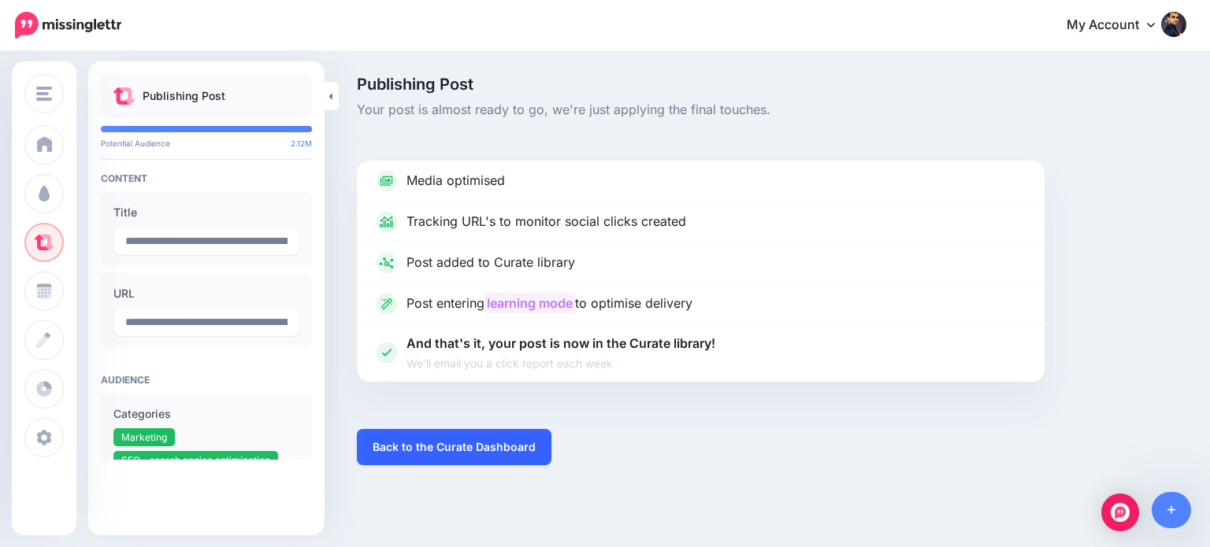
click at [511, 450] on link "Back to the Curate Dashboard" at bounding box center [454, 447] width 195 height 36
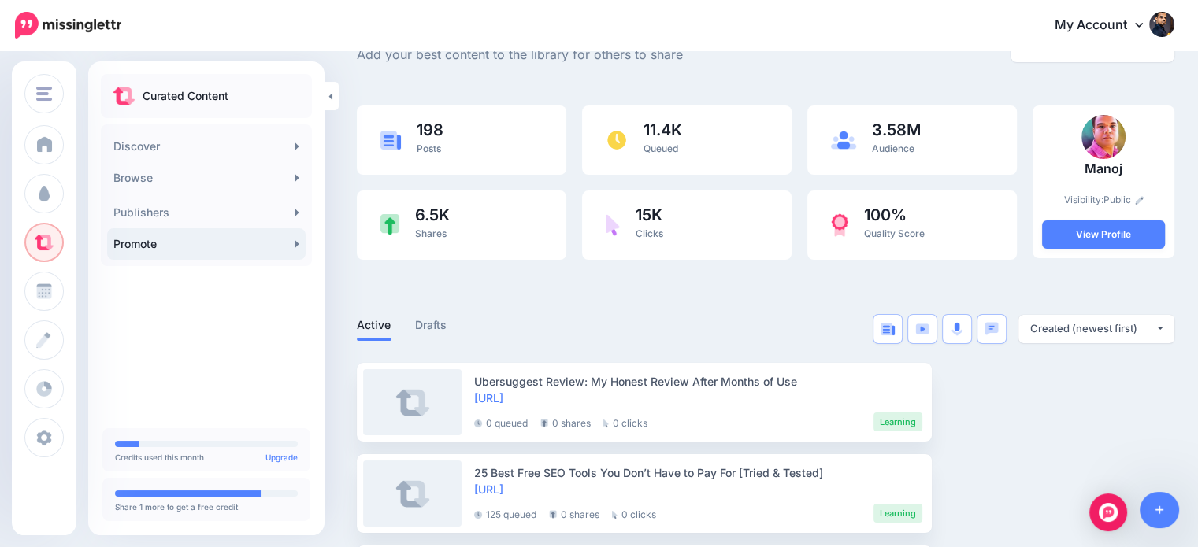
scroll to position [32, 0]
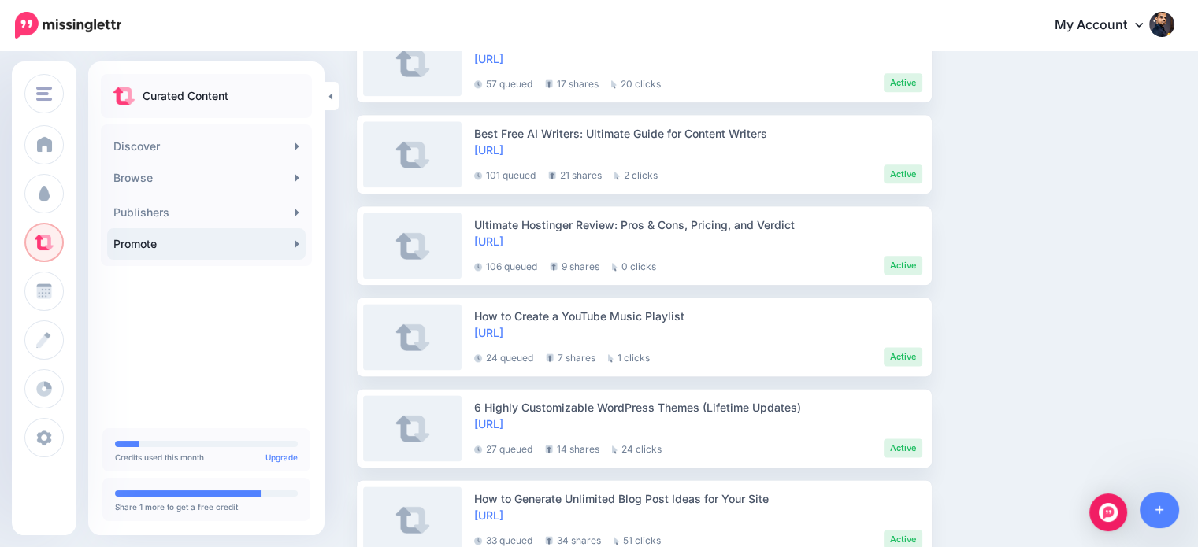
scroll to position [2149, 0]
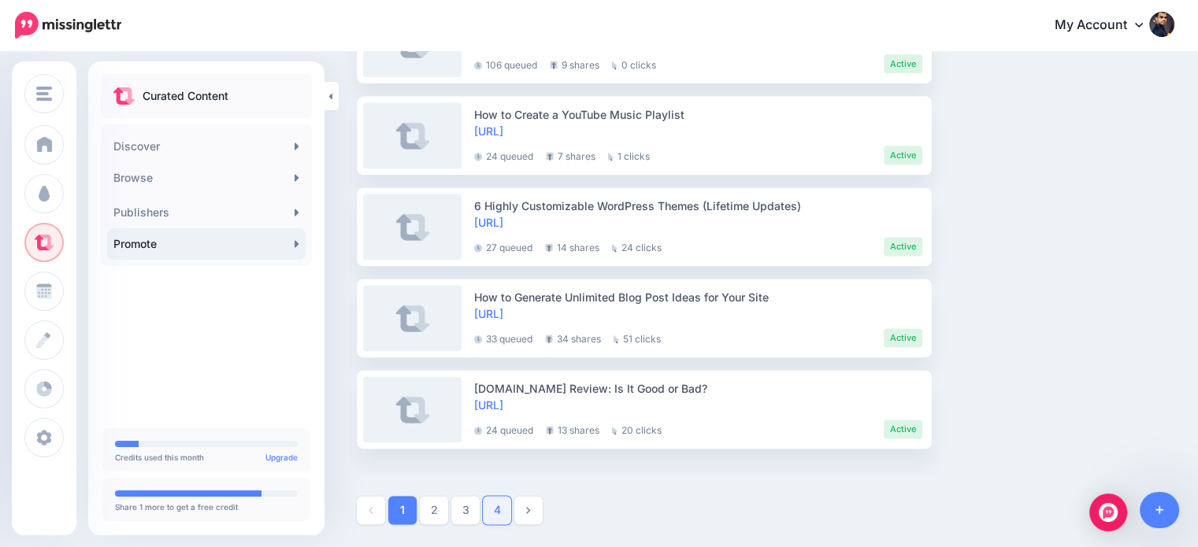
click at [490, 521] on link "4" at bounding box center [497, 510] width 28 height 28
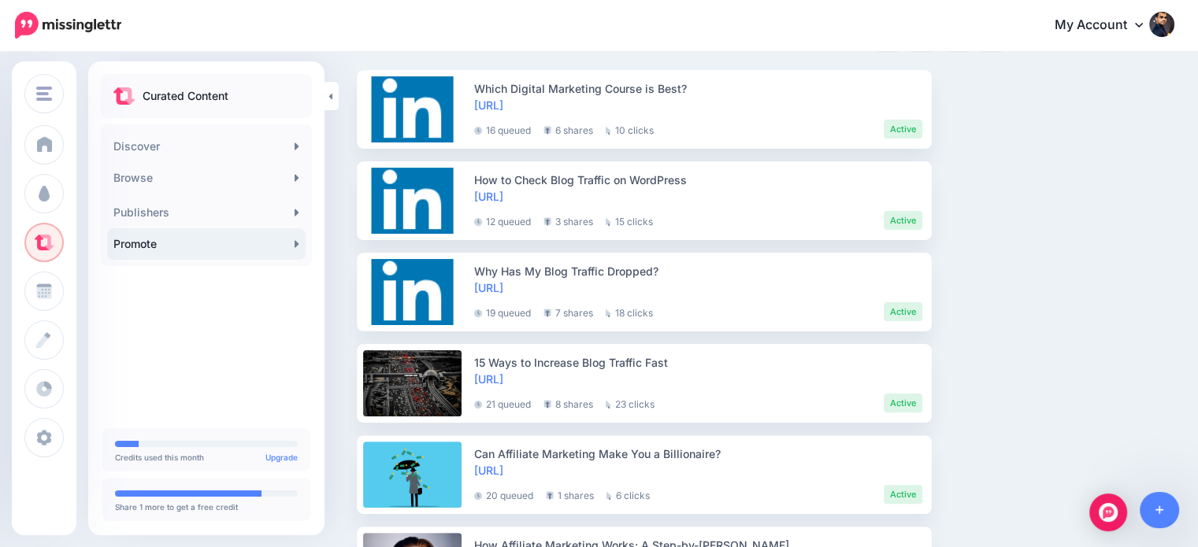
scroll to position [213, 0]
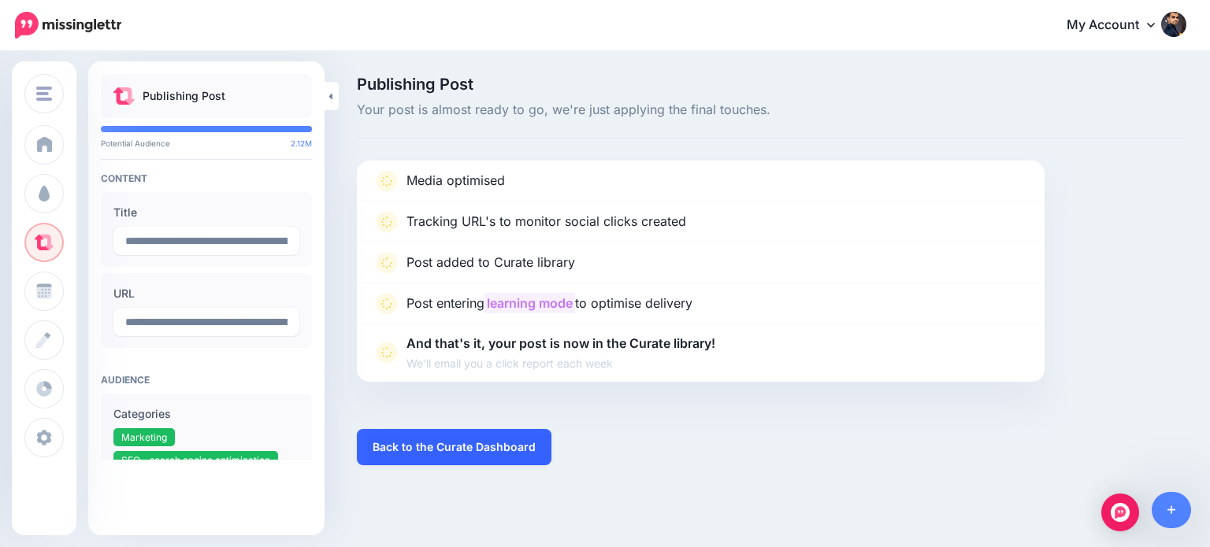
click at [510, 442] on link "Back to the Curate Dashboard" at bounding box center [454, 447] width 195 height 36
